Goal: Information Seeking & Learning: Learn about a topic

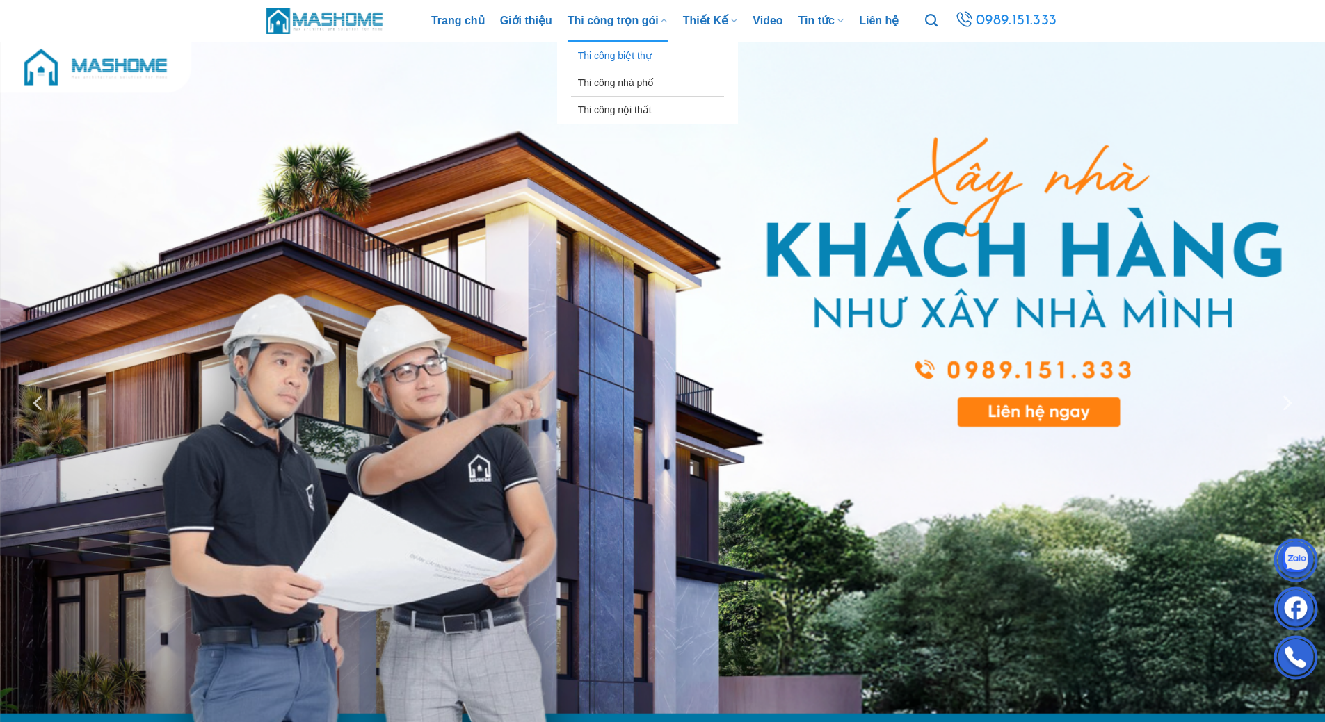
click at [627, 51] on link "Thi công biệt thự" at bounding box center [647, 55] width 139 height 26
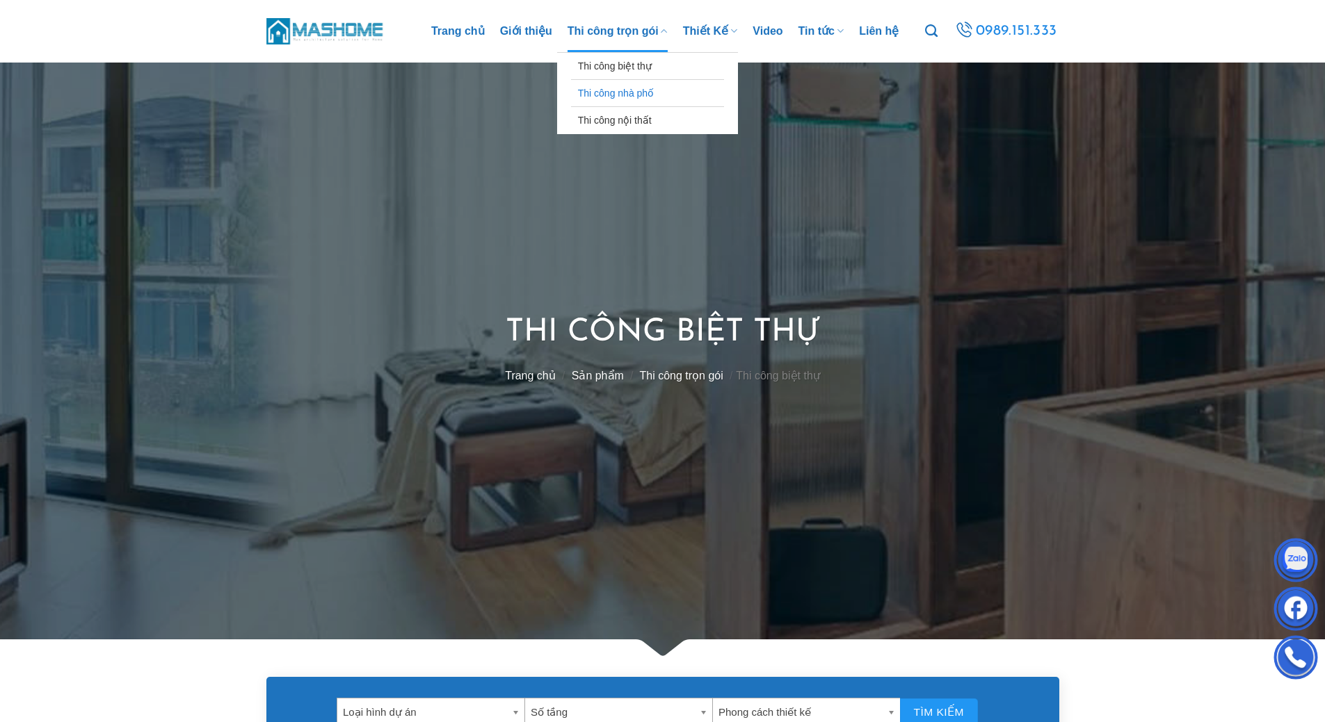
click at [639, 95] on link "Thi công nhà phố" at bounding box center [647, 93] width 139 height 26
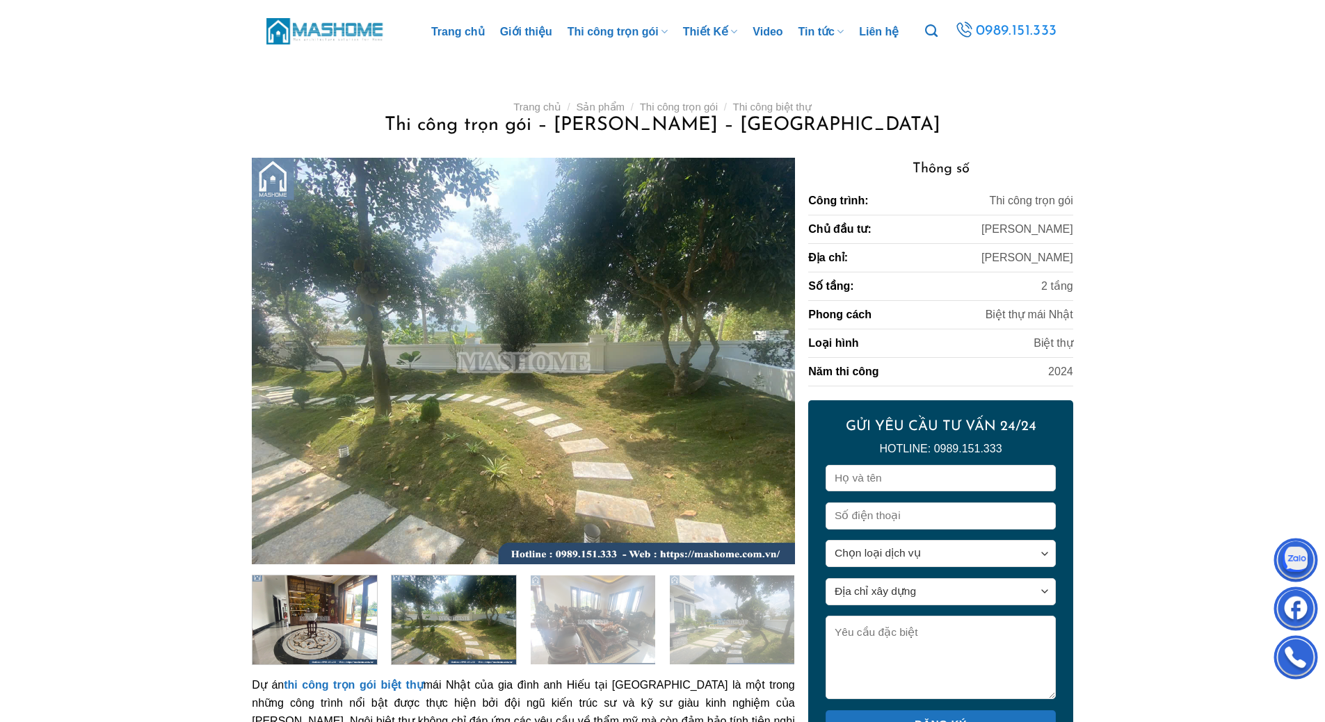
click at [462, 616] on img at bounding box center [453, 618] width 124 height 93
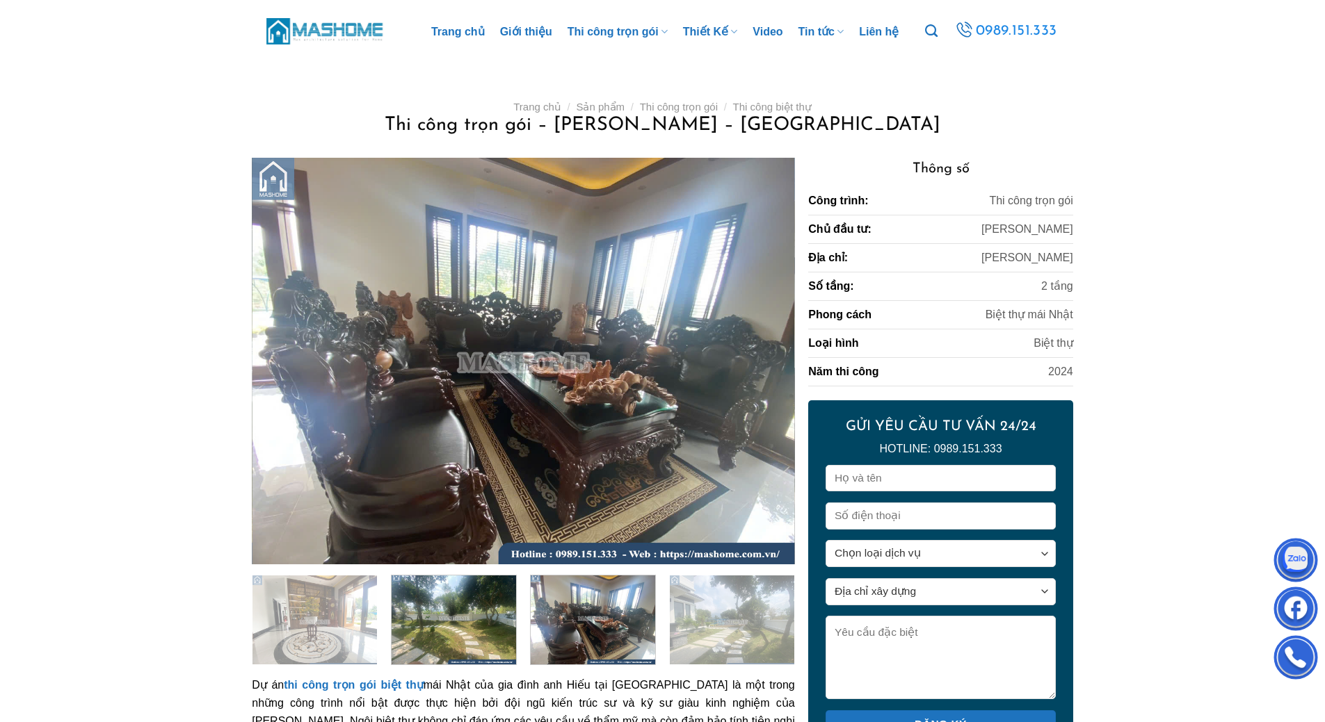
click at [610, 621] on img at bounding box center [593, 618] width 124 height 93
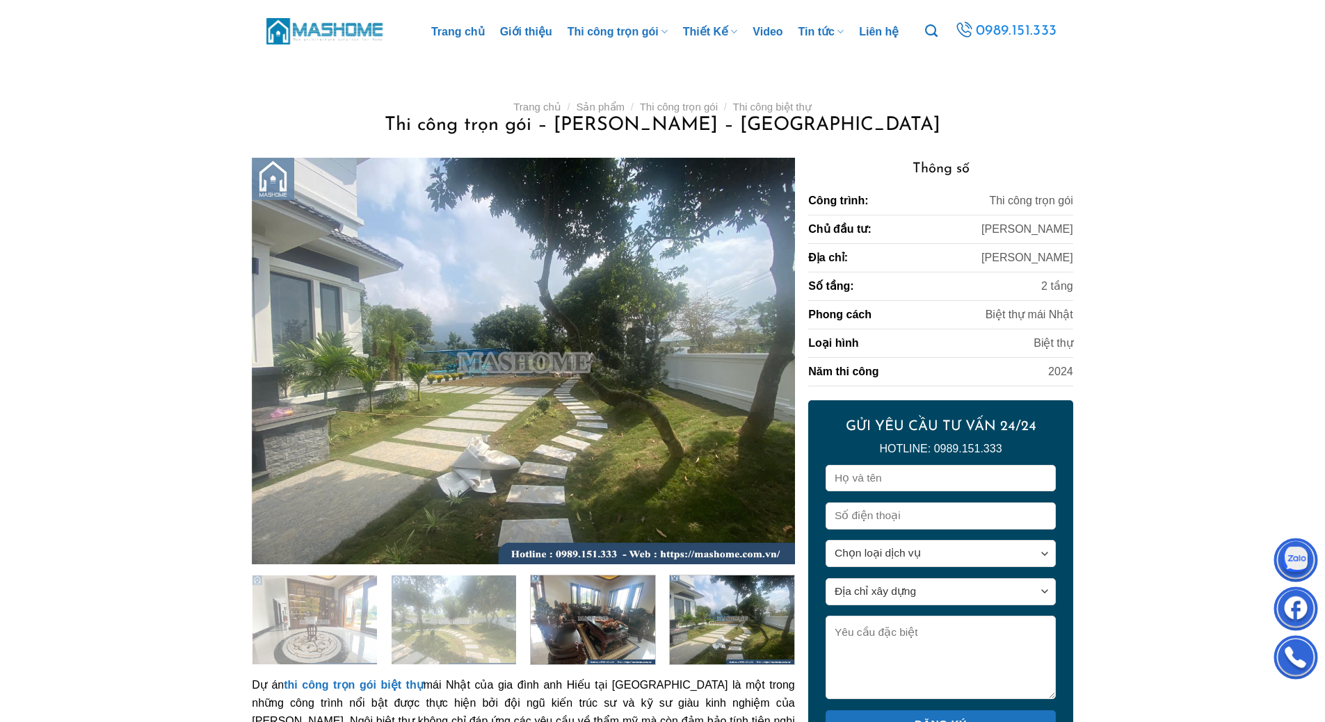
click at [700, 623] on img at bounding box center [732, 618] width 124 height 93
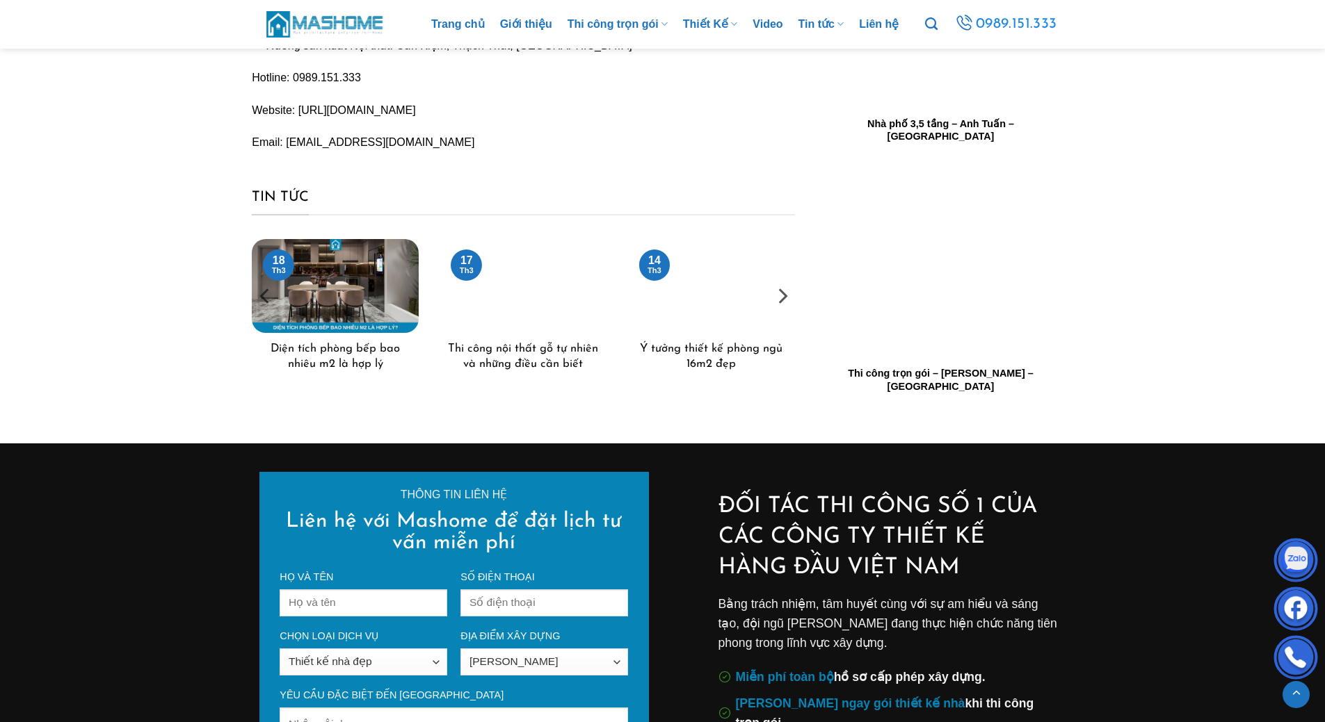
scroll to position [5006, 0]
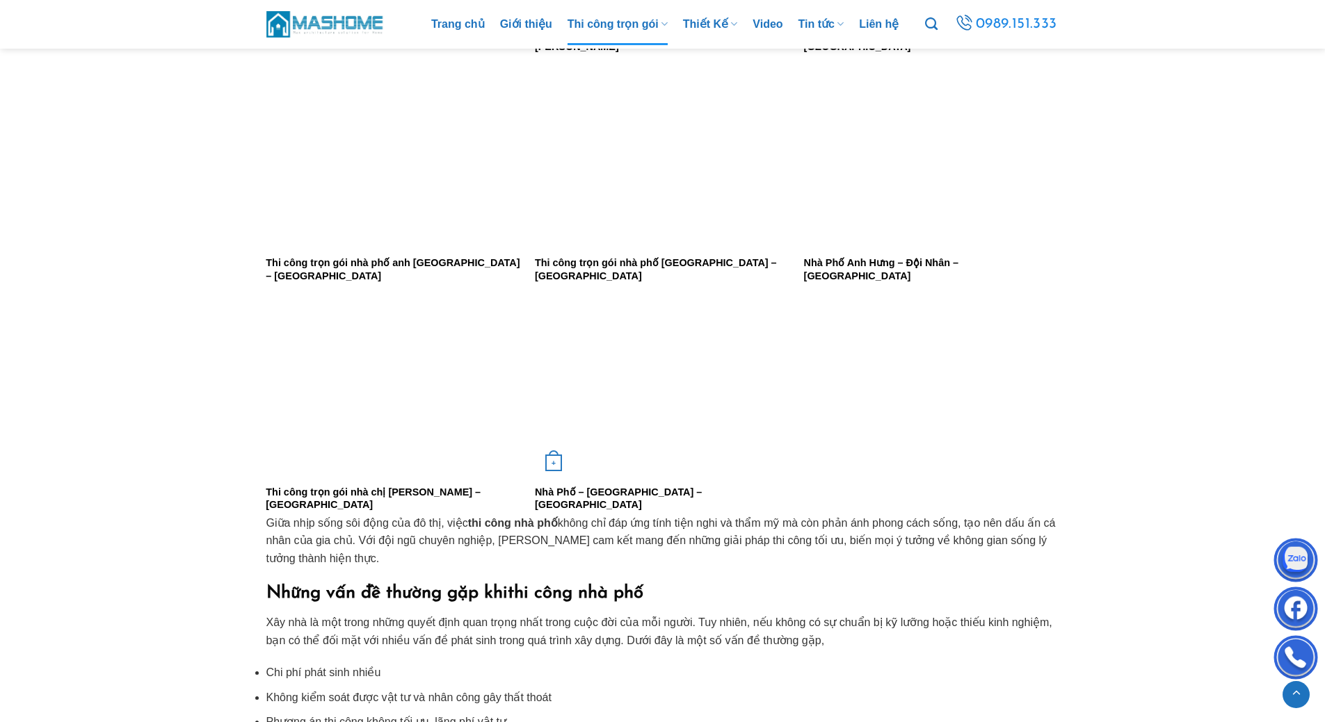
scroll to position [2503, 0]
